Goal: Task Accomplishment & Management: Manage account settings

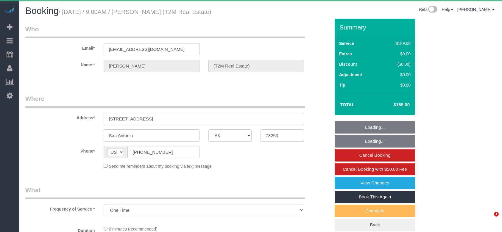
select select "[GEOGRAPHIC_DATA]"
select select "object:1289"
select select "3"
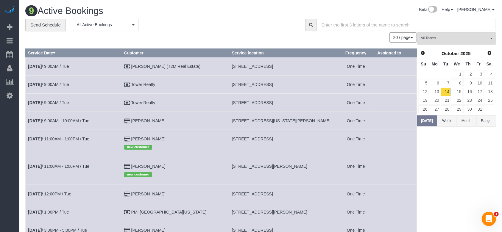
click at [64, 81] on td "[DATE] 9:00AM / Tue" at bounding box center [74, 84] width 96 height 18
click at [65, 83] on link "[DATE] 9:00AM / Tue" at bounding box center [48, 84] width 41 height 5
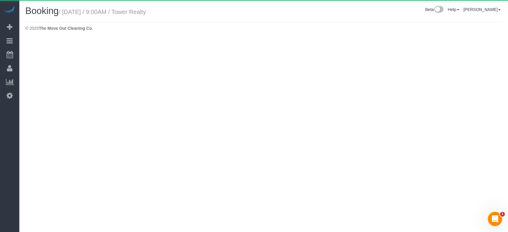
select select "[GEOGRAPHIC_DATA]"
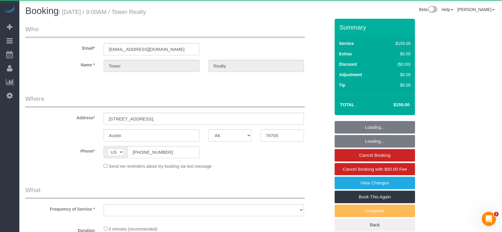
select select "object:1765"
select select "3"
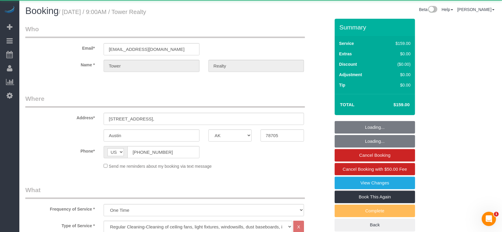
select select "object:1849"
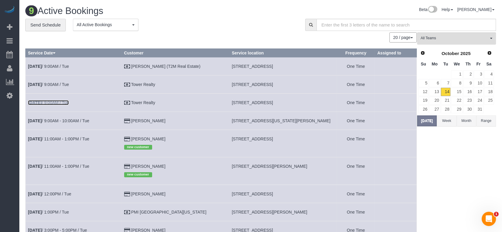
click at [66, 102] on link "[DATE] 9:00AM / Tue" at bounding box center [48, 102] width 41 height 5
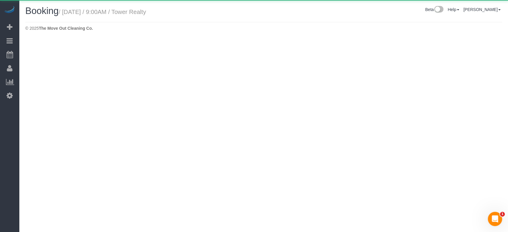
select select "[GEOGRAPHIC_DATA]"
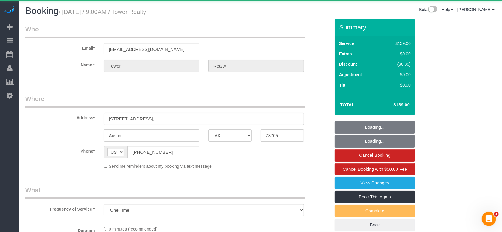
select select "object:2409"
select select "3"
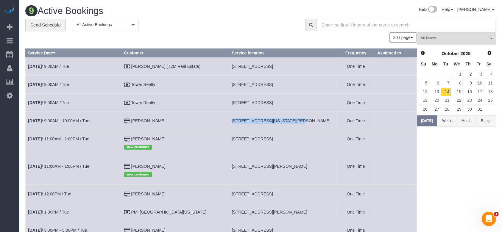
drag, startPoint x: 223, startPoint y: 121, endPoint x: 273, endPoint y: 122, distance: 50.0
click at [273, 122] on span "[STREET_ADDRESS][US_STATE][PERSON_NAME]" at bounding box center [280, 120] width 99 height 5
copy span "[STREET_ADDRESS][US_STATE],"
click at [86, 120] on link "[DATE] 9:00AM - 10:00AM / Tue" at bounding box center [58, 120] width 61 height 5
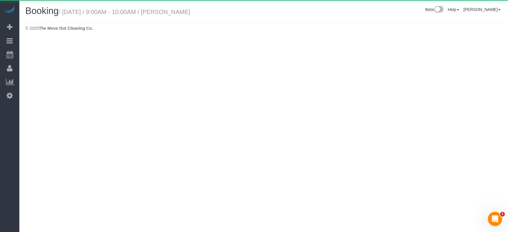
select select "[GEOGRAPHIC_DATA]"
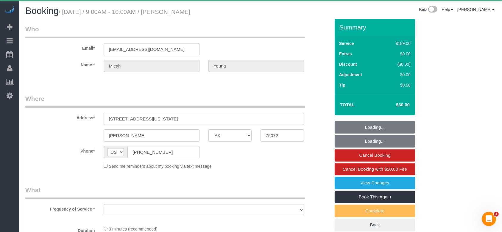
select select "object:2899"
select select "string:fspay-3a629f40-69df-44c4-924e-8672184238a3"
select select "3"
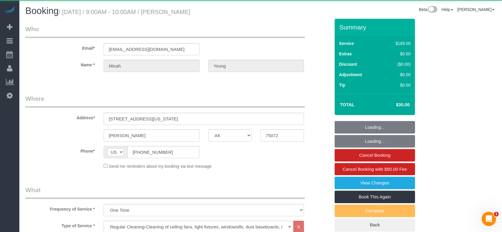
select select "object:2986"
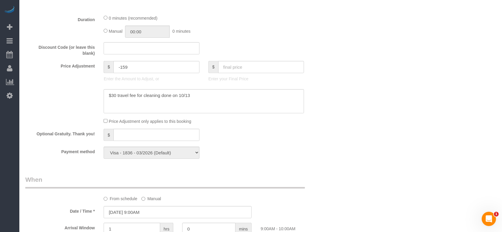
scroll to position [45, 0]
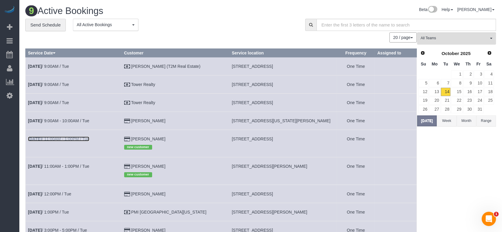
click at [84, 137] on link "[DATE] 11:00AM - 1:00PM / Tue" at bounding box center [58, 139] width 61 height 5
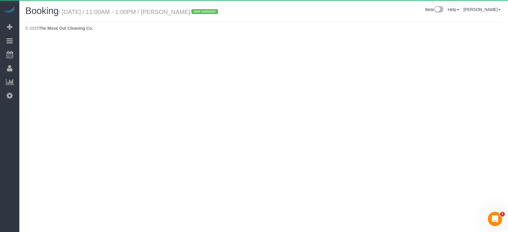
select select "[GEOGRAPHIC_DATA]"
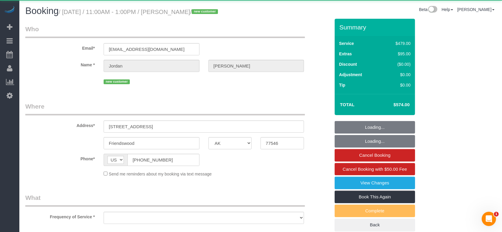
select select "string:fspay-81d4f3f7-34cd-4cd2-83ca-770a82f6be05"
select select "3"
select select "object:3547"
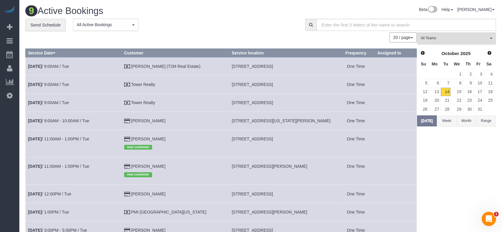
click at [82, 163] on td "[DATE] 11:00AM - 1:00PM / Tue" at bounding box center [74, 170] width 96 height 27
click at [82, 166] on link "[DATE] 11:00AM - 1:00PM / Tue" at bounding box center [58, 166] width 61 height 5
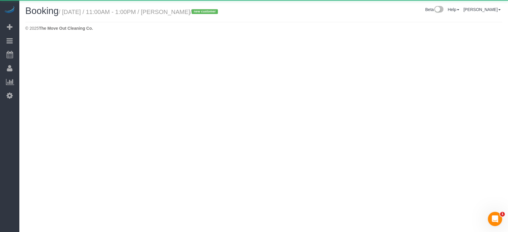
select select "[GEOGRAPHIC_DATA]"
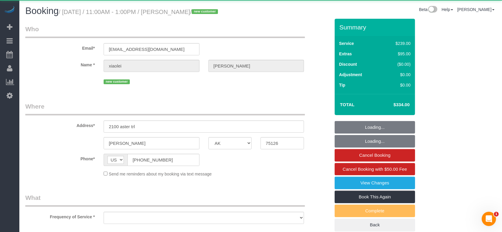
select select "object:4097"
select select "string:fspay-faad7c34-5584-4244-8c44-6d0b541be088"
select select "3"
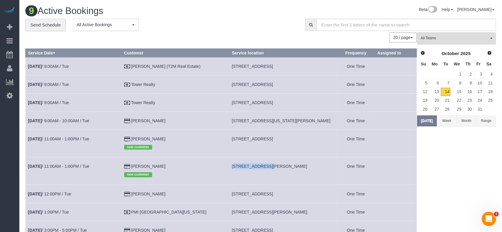
drag, startPoint x: 221, startPoint y: 165, endPoint x: 250, endPoint y: 167, distance: 28.6
click at [250, 167] on td "[STREET_ADDRESS][PERSON_NAME]" at bounding box center [283, 170] width 108 height 27
copy span "[STREET_ADDRESS],"
click at [89, 164] on link "[DATE] 11:00AM - 1:00PM / Tue" at bounding box center [58, 166] width 61 height 5
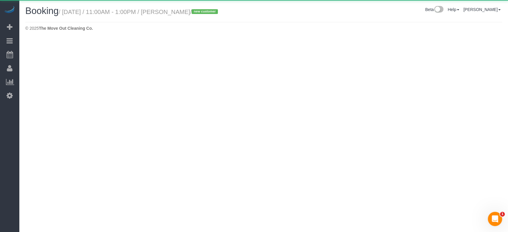
select select "[GEOGRAPHIC_DATA]"
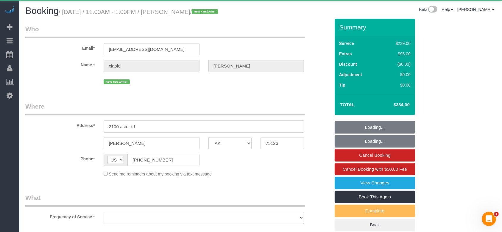
select select "string:fspay-faad7c34-5584-4244-8c44-6d0b541be088"
select select "object:4744"
select select "3"
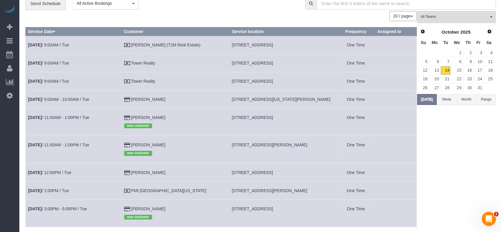
scroll to position [40, 0]
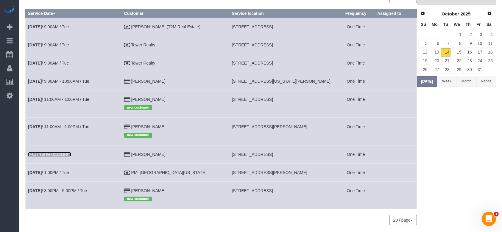
click at [60, 156] on link "[DATE] 12:00PM / Tue" at bounding box center [49, 154] width 43 height 5
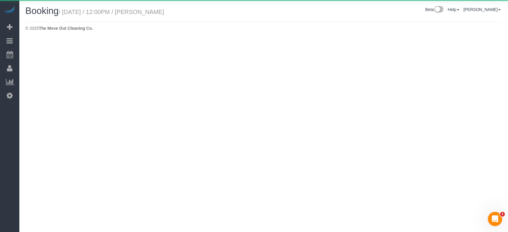
select select "[GEOGRAPHIC_DATA]"
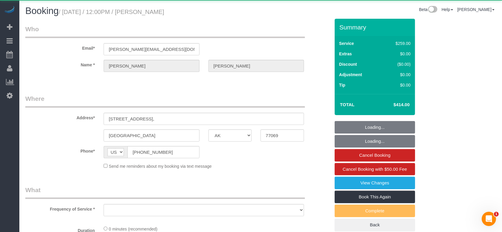
select select "object:5234"
select select "string:fspay-5f9d37c2-99f9-42c9-a91e-ba06f310703a"
select select "object:5235"
select select "3"
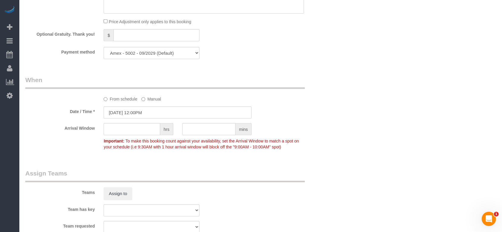
scroll to position [595, 0]
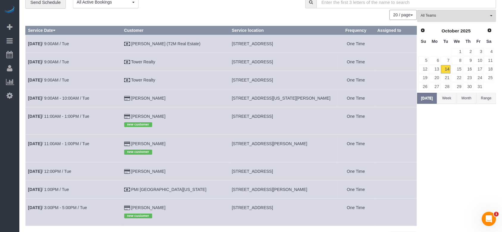
scroll to position [40, 0]
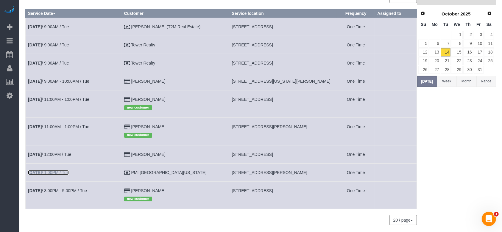
click at [68, 170] on link "[DATE] 1:00PM / Tue" at bounding box center [48, 172] width 41 height 5
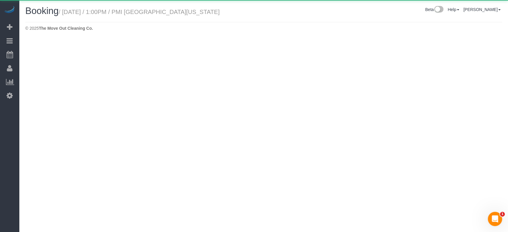
select select "[GEOGRAPHIC_DATA]"
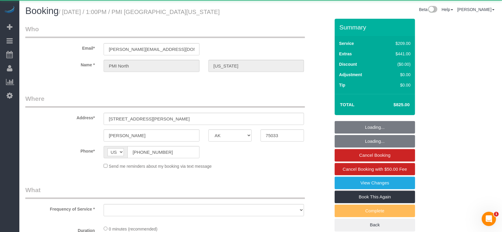
select select "object:5797"
select select "3"
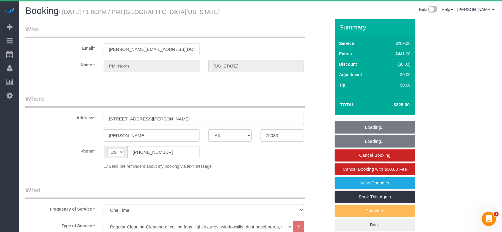
select select "object:5884"
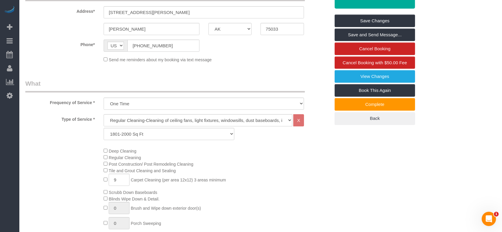
scroll to position [119, 0]
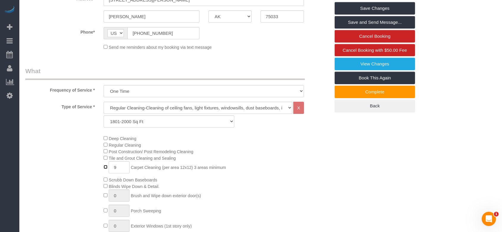
type input "0"
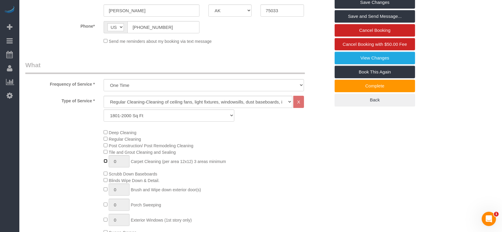
scroll to position [125, 0]
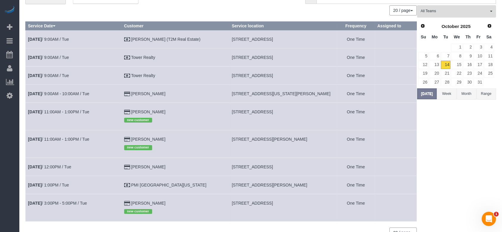
scroll to position [40, 0]
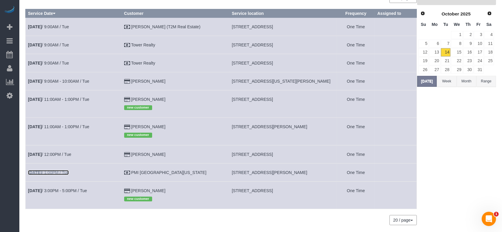
click at [69, 173] on link "[DATE] 1:00PM / Tue" at bounding box center [48, 172] width 41 height 5
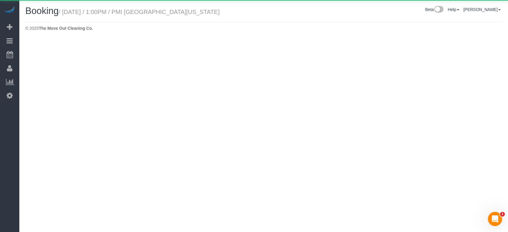
select select "[GEOGRAPHIC_DATA]"
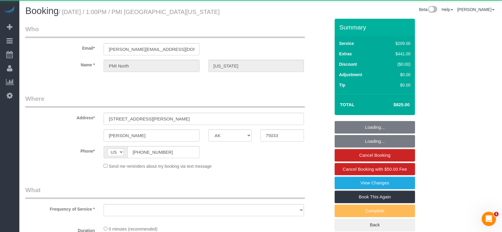
select select "object:6364"
select select "3"
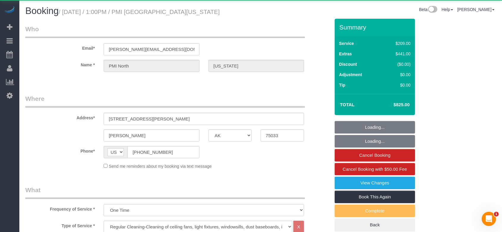
select select "object:6426"
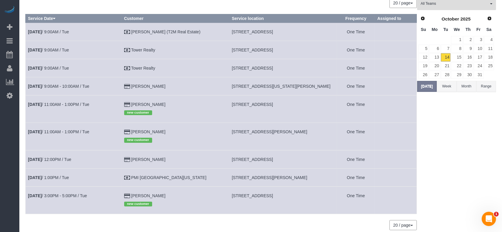
scroll to position [60, 0]
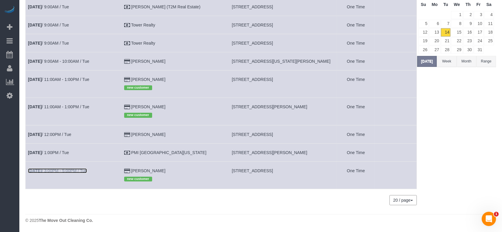
click at [60, 168] on link "[DATE] 3:00PM - 5:00PM / Tue" at bounding box center [57, 170] width 59 height 5
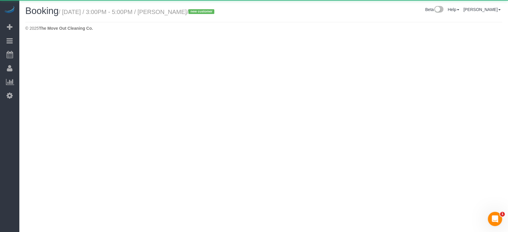
select select "[GEOGRAPHIC_DATA]"
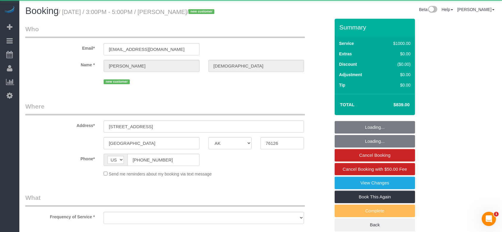
select select "object:7022"
select select "string:fspay-3d0fabb2-d4fc-4ba0-9789-3673b1423ab0"
select select "3"
select select "spot171"
select select "object:7028"
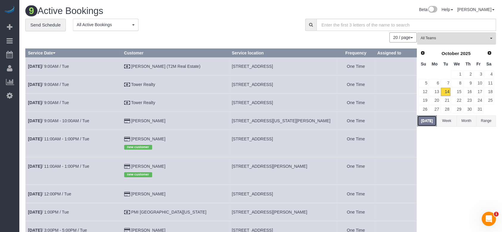
click at [424, 121] on button "[DATE]" at bounding box center [427, 120] width 20 height 11
click at [460, 93] on link "15" at bounding box center [456, 92] width 11 height 8
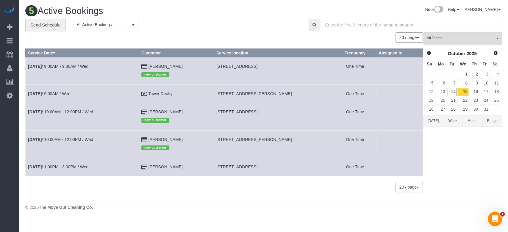
drag, startPoint x: 225, startPoint y: 66, endPoint x: 271, endPoint y: 69, distance: 46.3
click at [271, 69] on td "[STREET_ADDRESS]" at bounding box center [274, 70] width 120 height 27
copy span "[STREET_ADDRESS],"
drag, startPoint x: 224, startPoint y: 93, endPoint x: 276, endPoint y: 95, distance: 52.4
click at [276, 95] on td "[STREET_ADDRESS][PERSON_NAME]" at bounding box center [274, 94] width 120 height 18
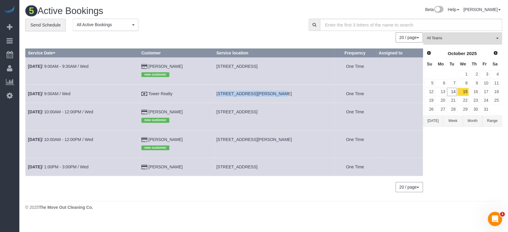
copy span "[STREET_ADDRESS][PERSON_NAME],"
drag, startPoint x: 224, startPoint y: 112, endPoint x: 257, endPoint y: 112, distance: 33.0
click at [257, 112] on span "[STREET_ADDRESS]" at bounding box center [236, 111] width 41 height 5
copy span "[STREET_ADDRESS],"
drag, startPoint x: 224, startPoint y: 140, endPoint x: 256, endPoint y: 139, distance: 31.8
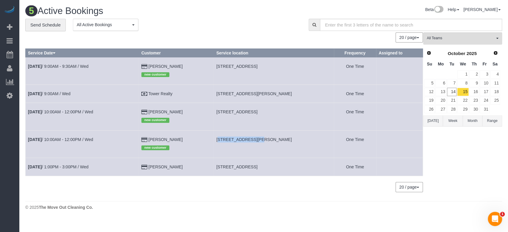
click at [256, 139] on span "[STREET_ADDRESS][PERSON_NAME]" at bounding box center [254, 139] width 76 height 5
copy span "[STREET_ADDRESS][PERSON_NAME],,"
drag, startPoint x: 223, startPoint y: 168, endPoint x: 257, endPoint y: 168, distance: 34.5
click at [257, 168] on td "[STREET_ADDRESS]" at bounding box center [274, 167] width 120 height 18
copy span "[STREET_ADDRESS]"
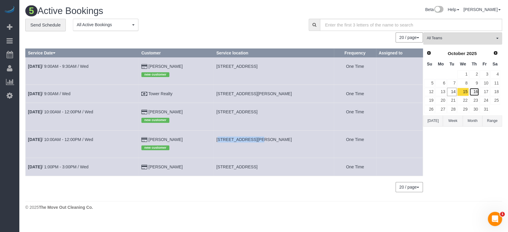
click at [475, 93] on link "16" at bounding box center [474, 92] width 10 height 8
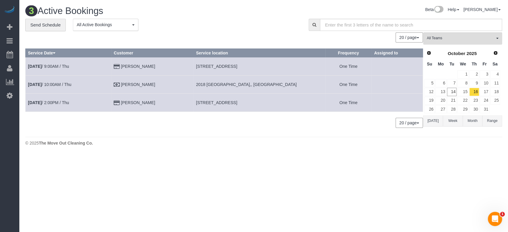
click at [434, 120] on button "[DATE]" at bounding box center [433, 120] width 20 height 11
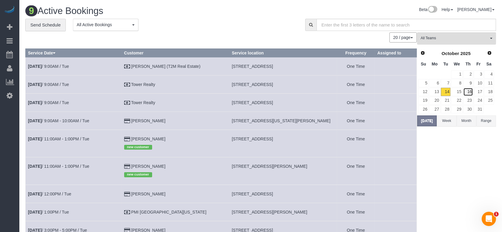
click at [467, 93] on link "16" at bounding box center [468, 92] width 10 height 8
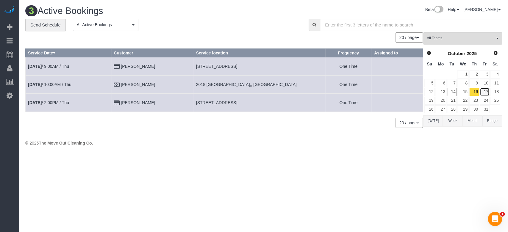
click at [484, 91] on link "17" at bounding box center [485, 92] width 10 height 8
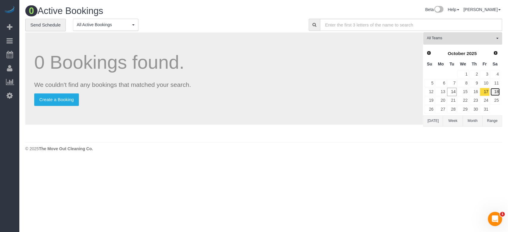
click at [497, 90] on link "18" at bounding box center [495, 92] width 10 height 8
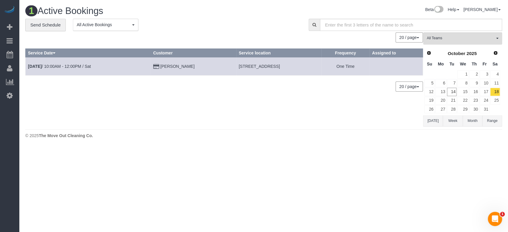
click at [479, 91] on td "17" at bounding box center [484, 91] width 10 height 9
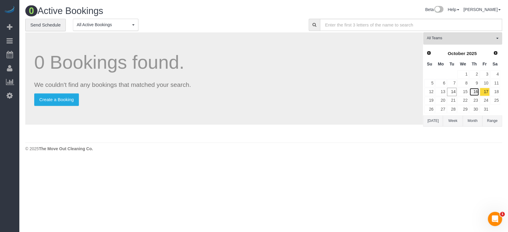
click at [475, 91] on link "16" at bounding box center [474, 92] width 10 height 8
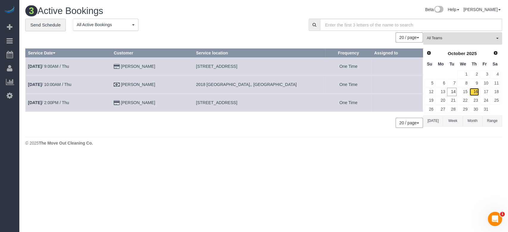
click at [475, 90] on link "16" at bounding box center [474, 92] width 10 height 8
click at [474, 92] on link "16" at bounding box center [474, 92] width 10 height 8
drag, startPoint x: 189, startPoint y: 66, endPoint x: 259, endPoint y: 65, distance: 69.9
click at [259, 65] on td "[STREET_ADDRESS]" at bounding box center [259, 66] width 132 height 18
copy span "[STREET_ADDRESS]"
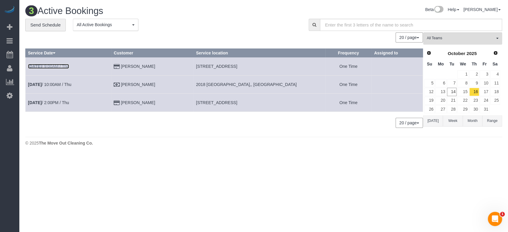
click at [60, 66] on link "[DATE] 9:00AM / Thu" at bounding box center [48, 66] width 41 height 5
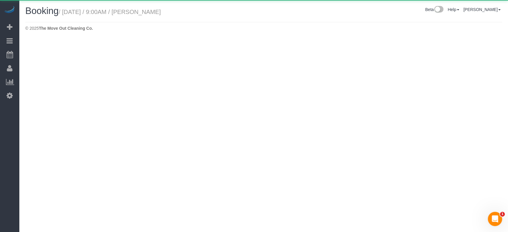
select select "[GEOGRAPHIC_DATA]"
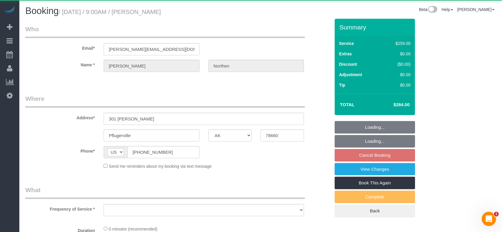
select select "object:7986"
select select "string:fspay-d3c5f6ae-d7b1-482c-abe3-248a2df7181b"
select select "3"
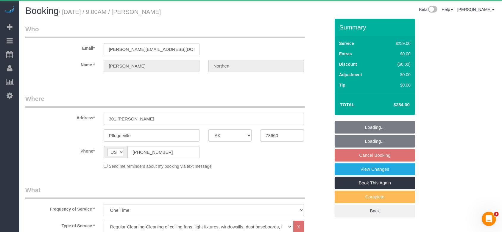
select select "object:8062"
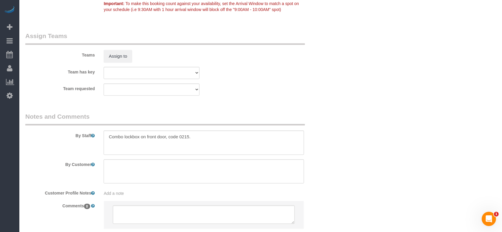
scroll to position [635, 0]
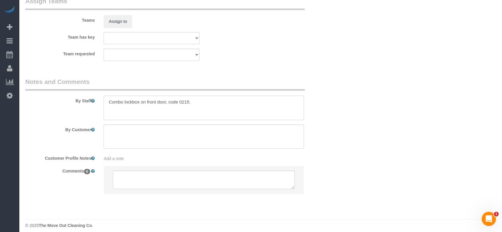
drag, startPoint x: 106, startPoint y: 102, endPoint x: 194, endPoint y: 102, distance: 88.1
click at [194, 102] on textarea at bounding box center [204, 108] width 200 height 24
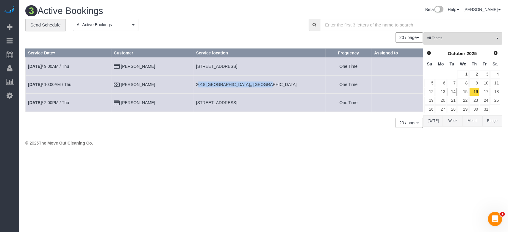
drag, startPoint x: 190, startPoint y: 83, endPoint x: 253, endPoint y: 84, distance: 63.1
click at [253, 84] on td "2018 [GEOGRAPHIC_DATA],, [GEOGRAPHIC_DATA]" at bounding box center [259, 84] width 132 height 18
copy span "2018 [GEOGRAPHIC_DATA],, [GEOGRAPHIC_DATA]"
click at [50, 84] on link "[DATE] 10:00AM / Thu" at bounding box center [49, 84] width 43 height 5
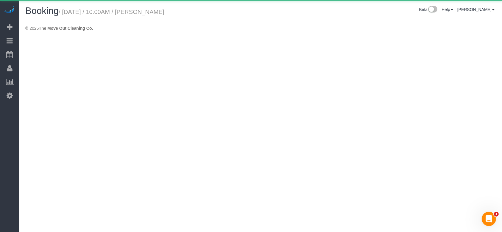
select select "[GEOGRAPHIC_DATA]"
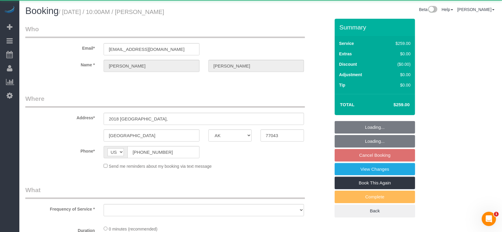
select select "object:8473"
select select "3"
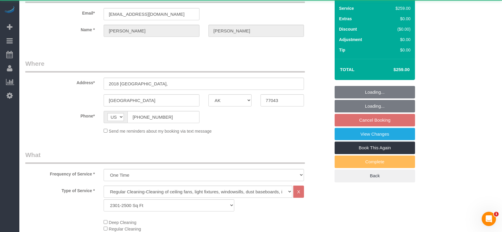
select select "object:8560"
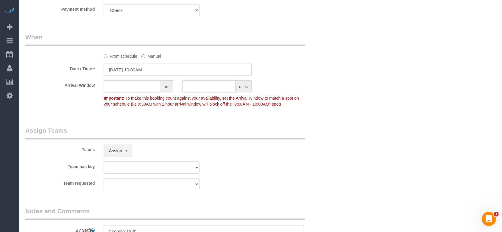
scroll to position [595, 0]
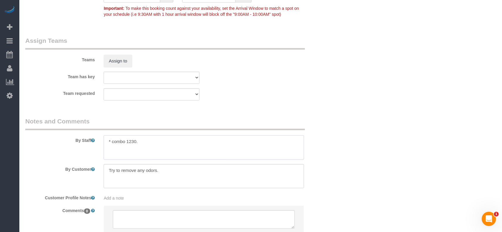
drag, startPoint x: 111, startPoint y: 144, endPoint x: 152, endPoint y: 145, distance: 41.1
click at [152, 145] on textarea at bounding box center [204, 147] width 200 height 24
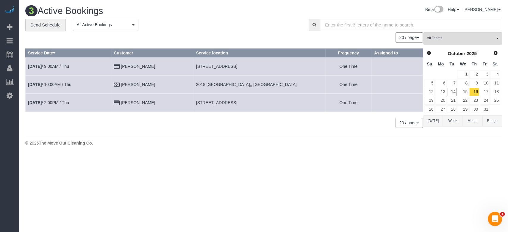
drag, startPoint x: 189, startPoint y: 101, endPoint x: 273, endPoint y: 107, distance: 84.1
click at [273, 107] on td "[STREET_ADDRESS]" at bounding box center [259, 102] width 132 height 18
copy span "[STREET_ADDRESS]"
click at [57, 101] on link "[DATE] 2:00PM / Thu" at bounding box center [48, 102] width 41 height 5
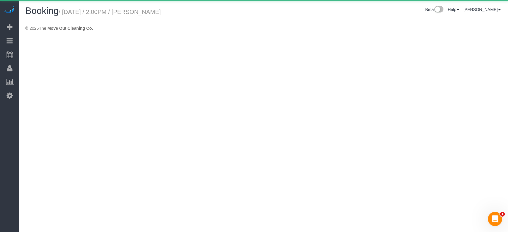
select select "[GEOGRAPHIC_DATA]"
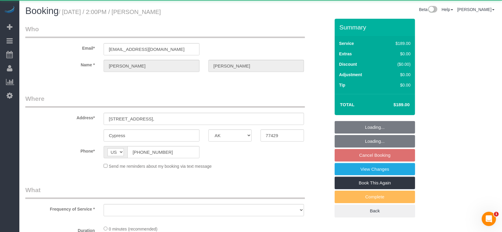
select select "object:8985"
select select "string:fspay-2fe4d790-0e6d-4c44-a252-29379010961b"
select select "3"
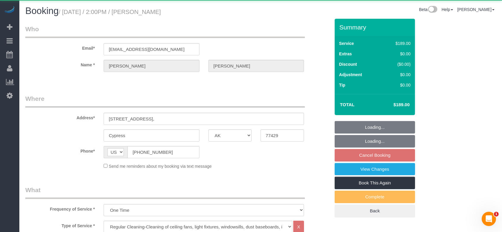
select select "object:9047"
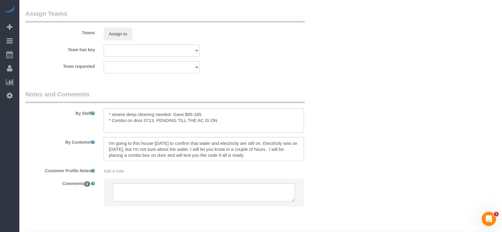
scroll to position [635, 0]
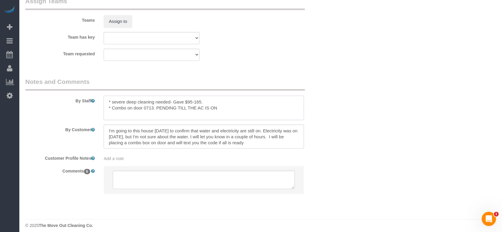
drag, startPoint x: 112, startPoint y: 109, endPoint x: 153, endPoint y: 111, distance: 40.8
click at [153, 111] on textarea at bounding box center [204, 108] width 200 height 24
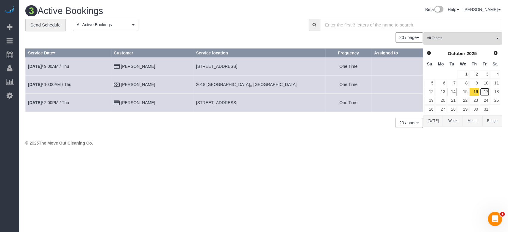
click at [486, 92] on link "17" at bounding box center [485, 92] width 10 height 8
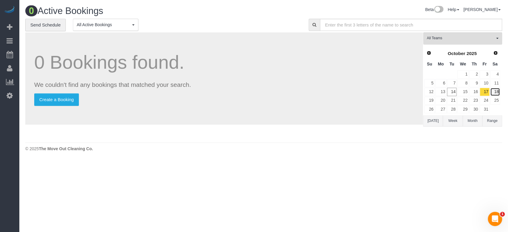
click at [494, 92] on link "18" at bounding box center [495, 92] width 10 height 8
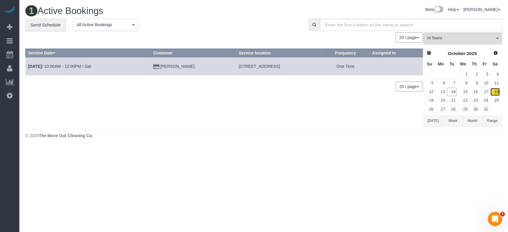
click at [495, 92] on link "18" at bounding box center [495, 92] width 10 height 8
click at [433, 99] on link "19" at bounding box center [429, 101] width 10 height 8
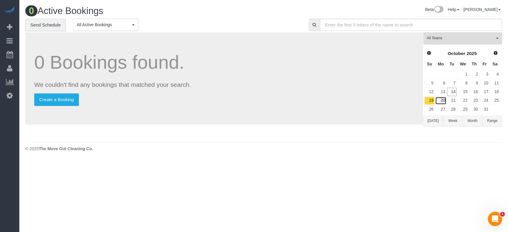
click at [446, 101] on link "20" at bounding box center [440, 101] width 11 height 8
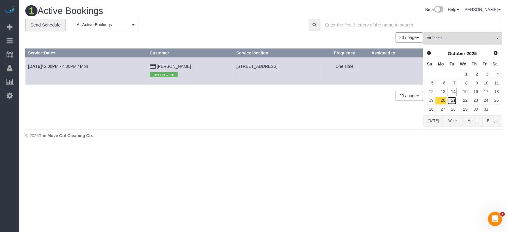
click at [455, 99] on link "21" at bounding box center [452, 101] width 10 height 8
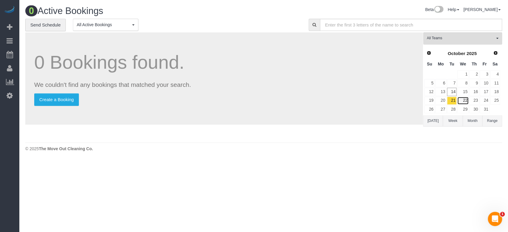
click at [461, 100] on link "22" at bounding box center [462, 101] width 11 height 8
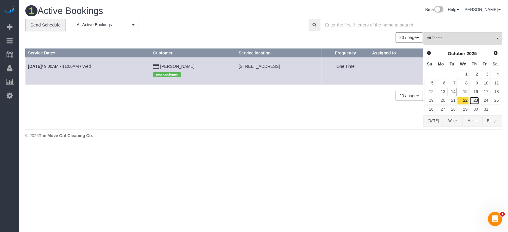
click at [473, 100] on link "23" at bounding box center [474, 101] width 10 height 8
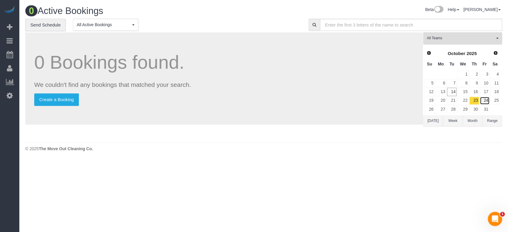
click at [486, 99] on link "24" at bounding box center [485, 101] width 10 height 8
click at [497, 101] on link "25" at bounding box center [495, 101] width 10 height 8
click at [435, 121] on button "[DATE]" at bounding box center [433, 120] width 20 height 11
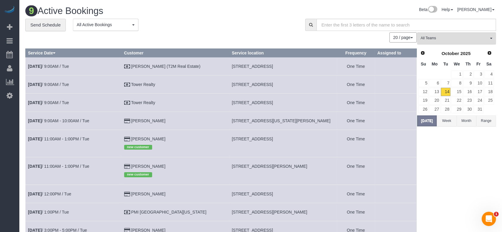
click at [469, 119] on button "Month" at bounding box center [466, 120] width 20 height 11
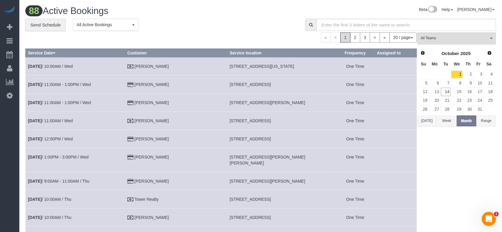
click at [484, 119] on button "Range" at bounding box center [486, 120] width 20 height 11
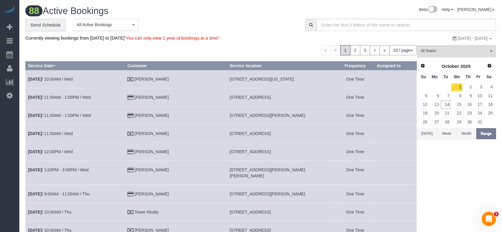
click at [458, 39] on span "[DATE] - [DATE]" at bounding box center [473, 38] width 30 height 5
type input "**********"
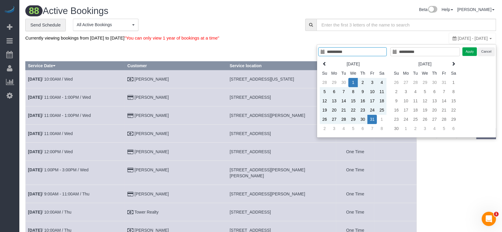
click at [363, 51] on input "**********" at bounding box center [352, 51] width 68 height 9
type input "**********"
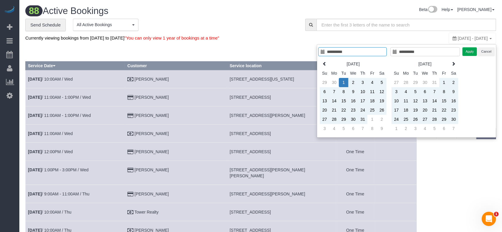
click at [426, 51] on input "**********" at bounding box center [425, 51] width 70 height 9
type input "**********"
click at [466, 51] on button "Apply" at bounding box center [469, 51] width 15 height 9
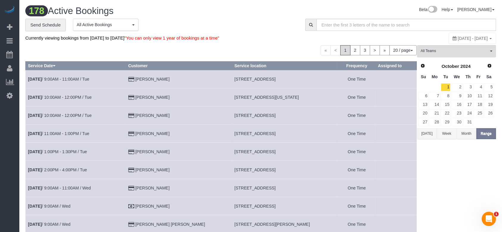
click at [424, 134] on button "[DATE]" at bounding box center [427, 133] width 20 height 11
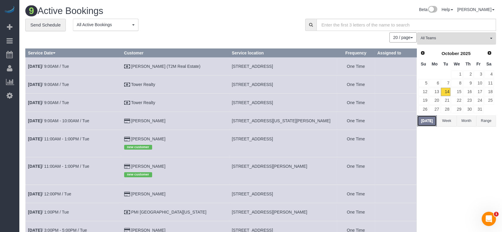
click at [427, 119] on button "[DATE]" at bounding box center [427, 120] width 20 height 11
click at [457, 94] on link "15" at bounding box center [456, 92] width 11 height 8
